Goal: Task Accomplishment & Management: Manage account settings

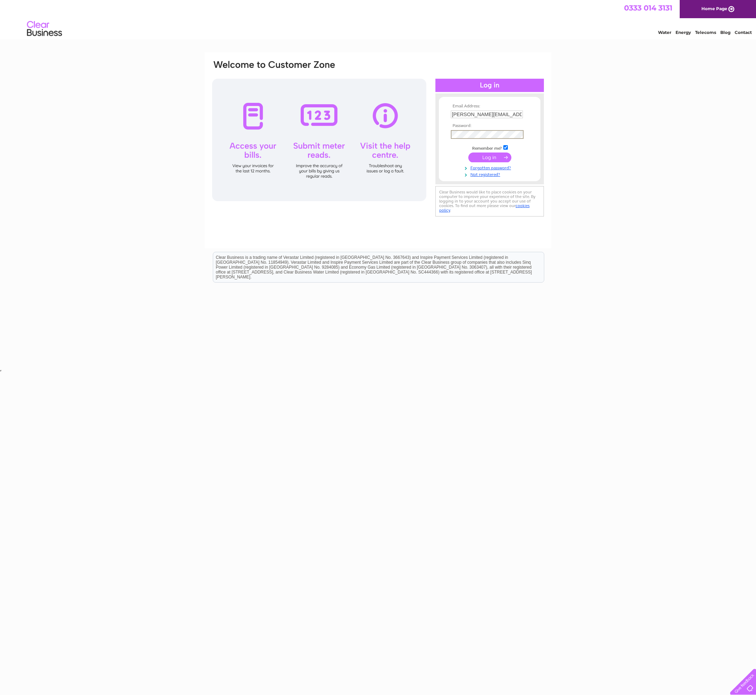
click at [576, 144] on div "Email Address: [PERSON_NAME][EMAIL_ADDRESS][DOMAIN_NAME] Password:" at bounding box center [378, 210] width 756 height 316
click at [510, 114] on input "[PERSON_NAME][EMAIL_ADDRESS][DOMAIN_NAME]" at bounding box center [487, 115] width 72 height 8
click at [510, 114] on input "[PERSON_NAME][EMAIL_ADDRESS][DOMAIN_NAME]" at bounding box center [487, 115] width 73 height 8
type input "m"
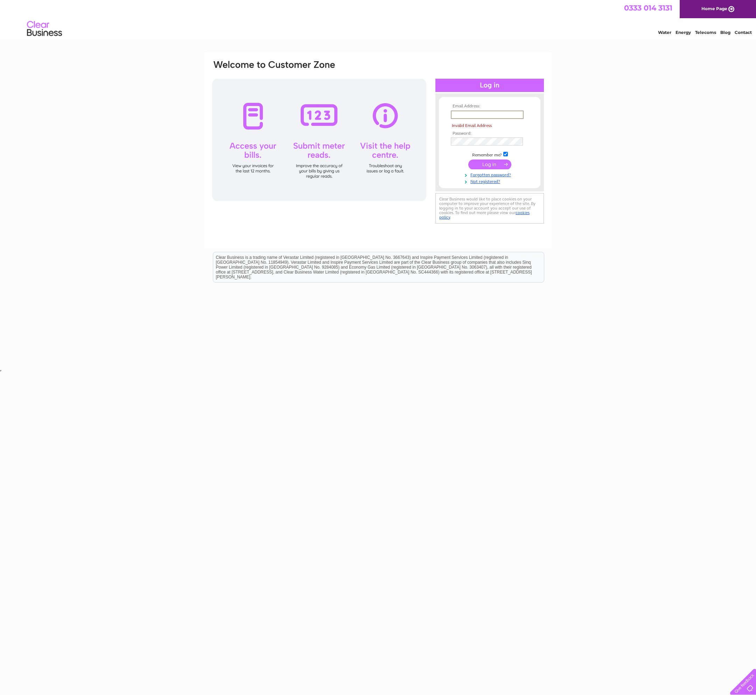
type input "[PERSON_NAME][EMAIL_ADDRESS][DOMAIN_NAME]"
click at [637, 156] on div "Email Address: [PERSON_NAME][EMAIL_ADDRESS][DOMAIN_NAME] Password:" at bounding box center [378, 210] width 756 height 316
click at [473, 115] on input "[PERSON_NAME][EMAIL_ADDRESS][DOMAIN_NAME]" at bounding box center [487, 115] width 73 height 8
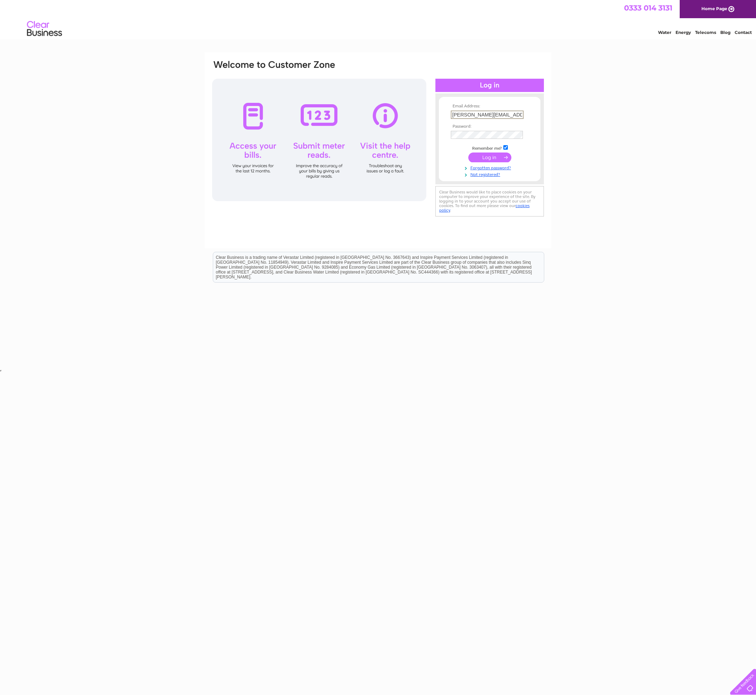
click at [473, 115] on input "[PERSON_NAME][EMAIL_ADDRESS][DOMAIN_NAME]" at bounding box center [487, 115] width 73 height 8
click at [489, 168] on link "Forgotten password?" at bounding box center [490, 167] width 79 height 7
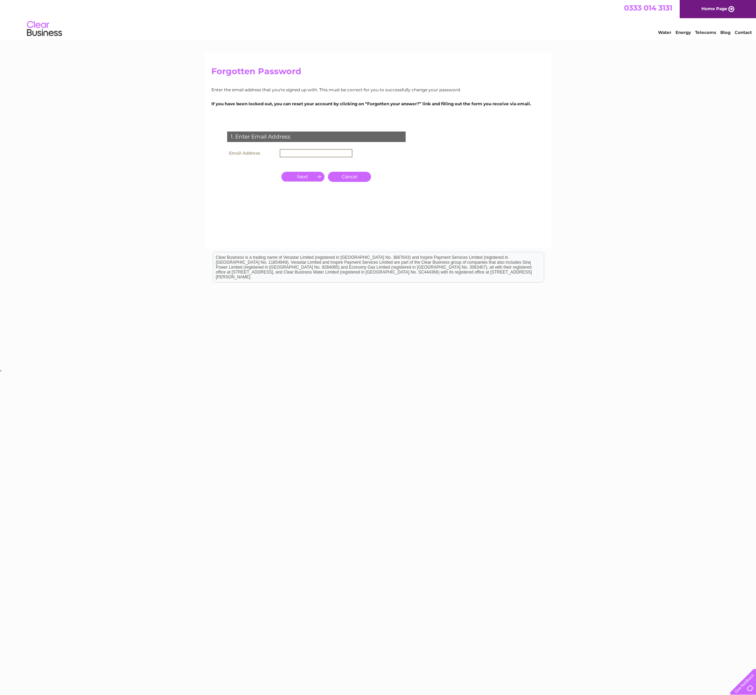
click at [297, 154] on input "text" at bounding box center [316, 153] width 73 height 8
paste input "[PERSON_NAME][EMAIL_ADDRESS][DOMAIN_NAME]"
click at [305, 177] on input "button" at bounding box center [302, 177] width 43 height 10
click at [306, 152] on input "[PERSON_NAME][EMAIL_ADDRESS][DOMAIN_NAME]" at bounding box center [316, 153] width 73 height 8
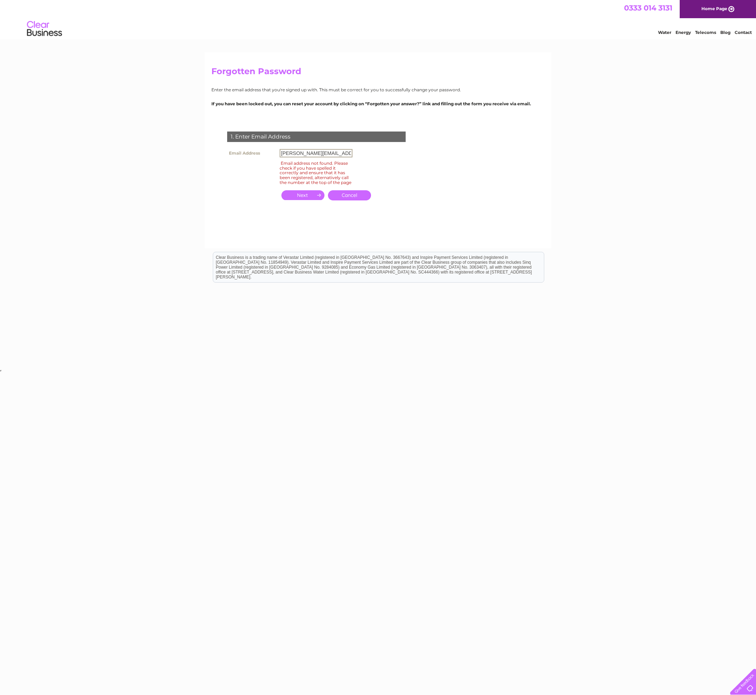
click at [301, 153] on input "[PERSON_NAME][EMAIL_ADDRESS][DOMAIN_NAME]" at bounding box center [316, 153] width 73 height 8
type input "[PERSON_NAME][EMAIL_ADDRESS][DOMAIN_NAME]"
click at [410, 168] on div "1. Enter Email Address Email Address mike@transparentdesign.co.uk Email address…" at bounding box center [317, 170] width 213 height 91
click at [305, 200] on input "button" at bounding box center [302, 195] width 43 height 10
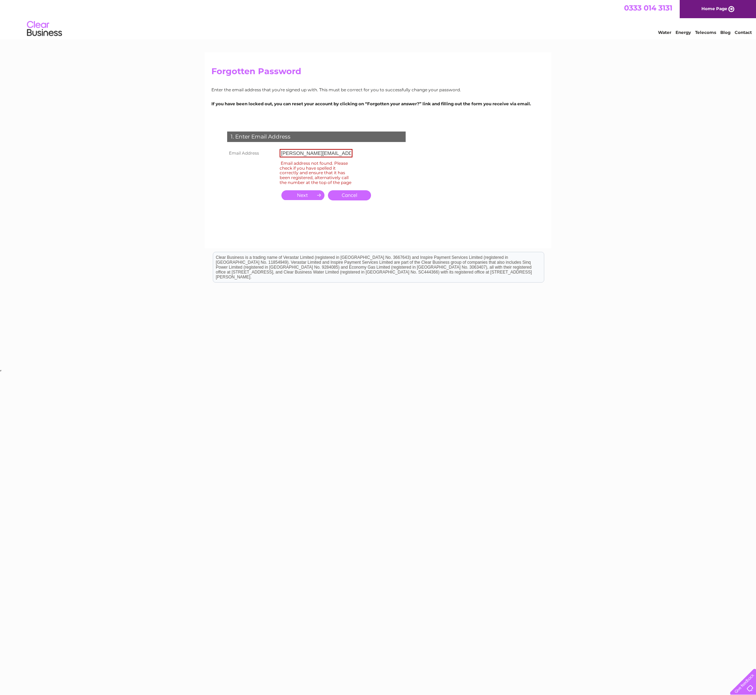
click at [501, 168] on form "1. Enter Email Address Email Address mike@transparentdesign.co.uk Email address…" at bounding box center [377, 174] width 333 height 112
